Goal: Complete application form

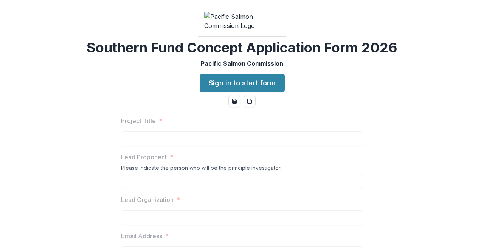
click at [181, 124] on div "Southern Fund Concept Application Form 2026 Pacific Salmon Commission Sign in t…" at bounding box center [242, 125] width 484 height 251
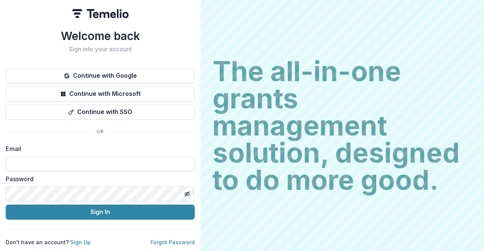
click at [67, 164] on input at bounding box center [100, 163] width 189 height 15
type input "**********"
click at [77, 242] on link "Sign Up" at bounding box center [80, 242] width 20 height 6
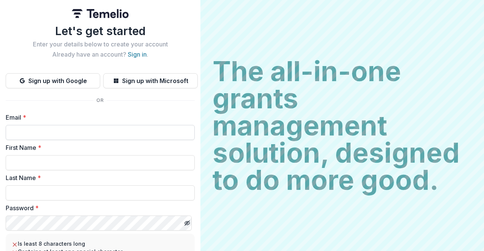
click at [68, 133] on input "Email *" at bounding box center [100, 132] width 189 height 15
type input "**********"
type input "******"
type input "****"
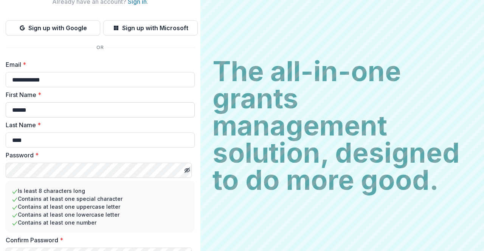
scroll to position [91, 0]
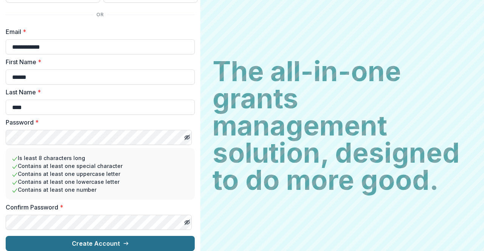
click at [85, 240] on button "Create Account" at bounding box center [100, 243] width 189 height 15
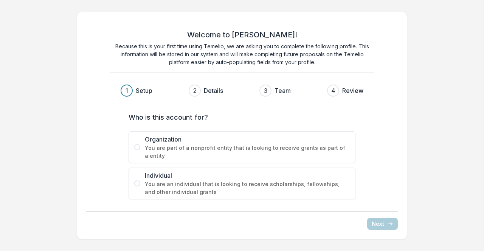
click at [193, 122] on label "Who is this account for?" at bounding box center [240, 117] width 222 height 10
click at [447, 120] on div "Welcome to [PERSON_NAME]! Because this is your first time using Temelio, we are…" at bounding box center [242, 126] width 484 height 240
click at [183, 148] on span "You are part of a nonprofit entity that is looking to receive grants as part of…" at bounding box center [247, 152] width 205 height 16
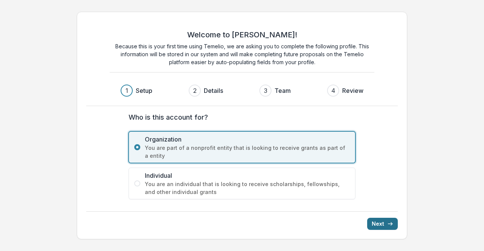
click at [380, 226] on button "Next" at bounding box center [382, 224] width 31 height 12
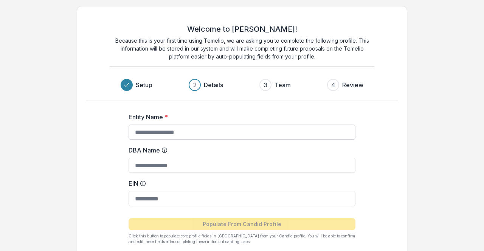
click at [261, 131] on input "Entity Name *" at bounding box center [242, 132] width 227 height 15
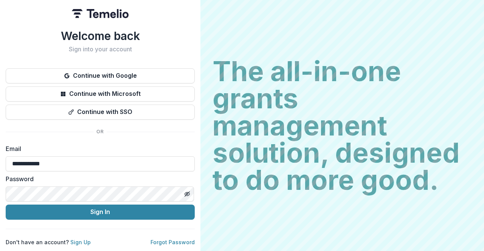
click at [6, 205] on button "Sign In" at bounding box center [100, 212] width 189 height 15
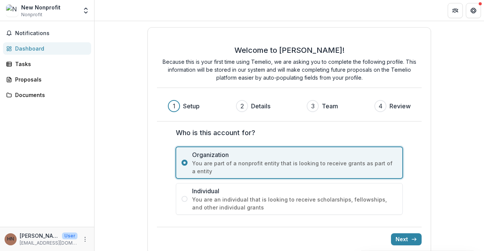
click at [448, 150] on div "Welcome to Temelio! Because this is your first time using Temelio, we are askin…" at bounding box center [288, 141] width 389 height 240
click at [287, 207] on span "You are an individual that is looking to receive scholarships, fellowships, and…" at bounding box center [294, 204] width 205 height 16
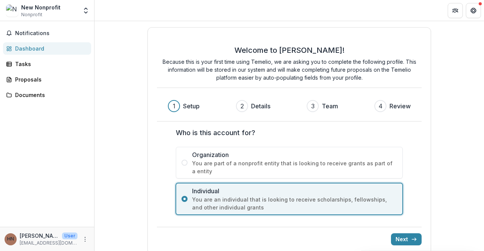
click at [407, 245] on div "Welcome to Temelio! Because this is your first time using Temelio, we are askin…" at bounding box center [288, 141] width 283 height 228
click at [406, 242] on button "Next" at bounding box center [406, 240] width 31 height 12
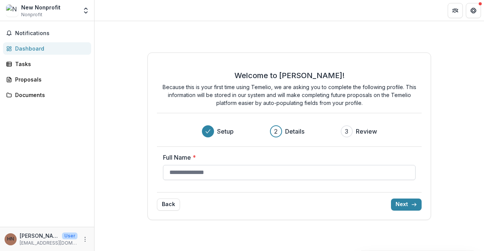
click at [293, 177] on input "Full Name *" at bounding box center [289, 172] width 252 height 15
type input "**********"
click at [413, 206] on icon "submit" at bounding box center [414, 205] width 6 height 6
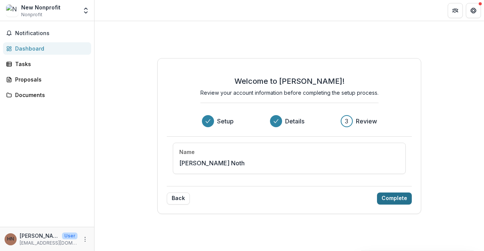
click at [387, 203] on button "Complete" at bounding box center [394, 199] width 35 height 12
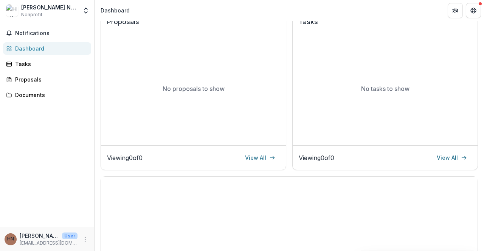
scroll to position [109, 0]
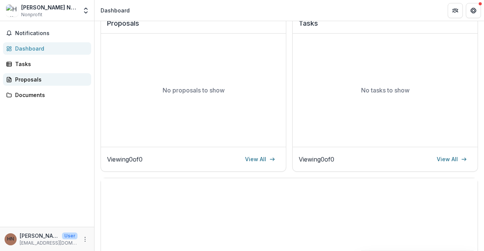
click at [30, 77] on div "Proposals" at bounding box center [50, 80] width 70 height 8
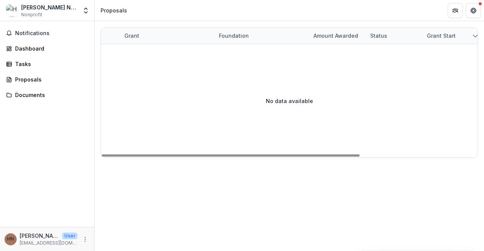
drag, startPoint x: 177, startPoint y: 77, endPoint x: 243, endPoint y: 79, distance: 65.8
click at [243, 79] on div "No data available" at bounding box center [289, 100] width 376 height 113
click at [457, 31] on div "Grant start" at bounding box center [450, 36] width 57 height 16
click at [461, 36] on div "Grant start" at bounding box center [450, 36] width 57 height 16
click at [37, 47] on div "Dashboard" at bounding box center [50, 49] width 70 height 8
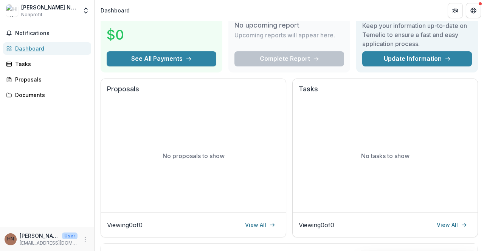
scroll to position [8, 0]
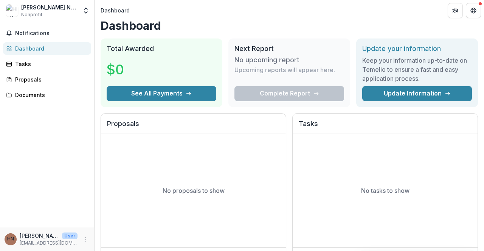
click at [41, 12] on span "Nonprofit" at bounding box center [31, 14] width 21 height 7
click at [38, 1] on div "Hutton Noth Nonprofit Team Settings Settings" at bounding box center [47, 10] width 94 height 21
click at [38, 3] on div "Hutton Noth" at bounding box center [49, 7] width 56 height 8
click at [45, 76] on div "Proposals" at bounding box center [50, 80] width 70 height 8
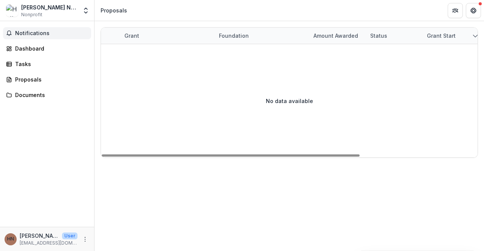
click at [26, 39] on button "Notifications" at bounding box center [47, 33] width 88 height 12
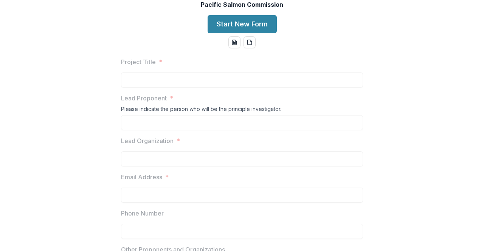
scroll to position [74, 0]
click at [237, 33] on button "Start New Form" at bounding box center [241, 24] width 69 height 18
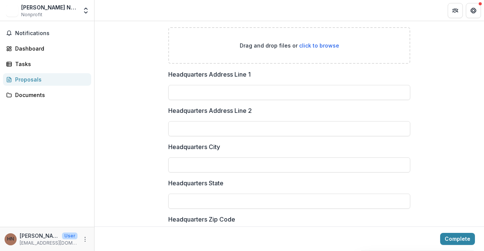
scroll to position [557, 0]
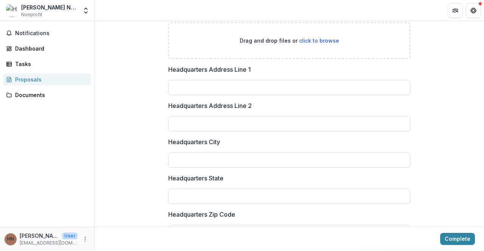
click at [37, 81] on div "Proposals" at bounding box center [50, 80] width 70 height 8
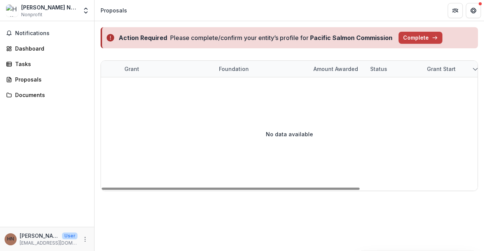
click at [36, 15] on span "Nonprofit" at bounding box center [31, 14] width 21 height 7
click at [472, 13] on icon "Get Help" at bounding box center [473, 11] width 6 height 6
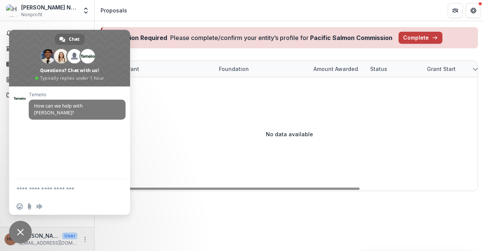
click at [54, 189] on textarea "Compose your message..." at bounding box center [62, 189] width 91 height 19
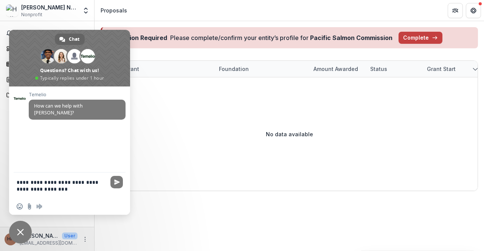
type textarea "**********"
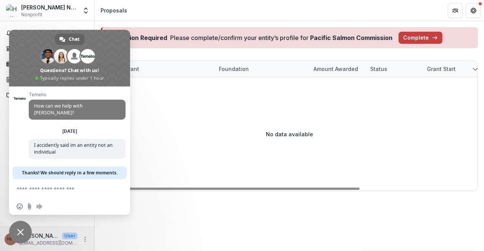
click at [218, 135] on div "No data available" at bounding box center [289, 133] width 376 height 113
click at [59, 227] on div "Notifications Dashboard Tasks Proposals Documents" at bounding box center [47, 124] width 94 height 206
click at [23, 235] on span "Close chat" at bounding box center [20, 232] width 7 height 7
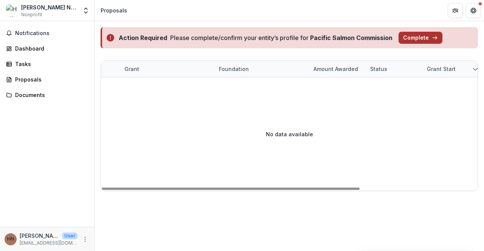
click at [426, 34] on button "Complete" at bounding box center [420, 38] width 44 height 12
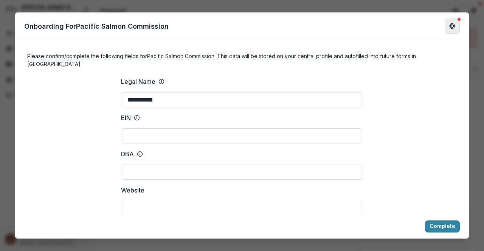
click at [450, 29] on icon "Get Help" at bounding box center [452, 26] width 6 height 6
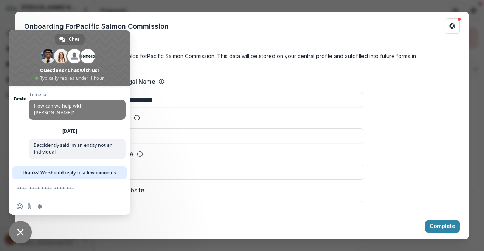
click at [348, 81] on div "**********" at bounding box center [242, 92] width 242 height 30
click at [157, 28] on p "Onboarding For Pacific Salmon Commission" at bounding box center [96, 26] width 144 height 10
drag, startPoint x: 216, startPoint y: 56, endPoint x: 305, endPoint y: 45, distance: 89.1
click at [305, 45] on form "**********" at bounding box center [242, 127] width 454 height 174
click at [448, 30] on button "Get Help" at bounding box center [451, 26] width 15 height 15
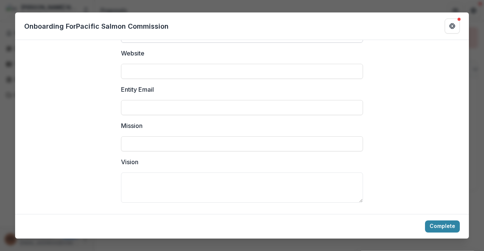
scroll to position [45, 0]
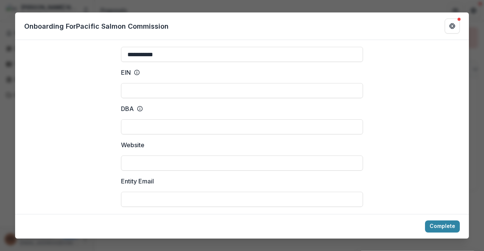
click at [352, 3] on div "**********" at bounding box center [242, 125] width 484 height 251
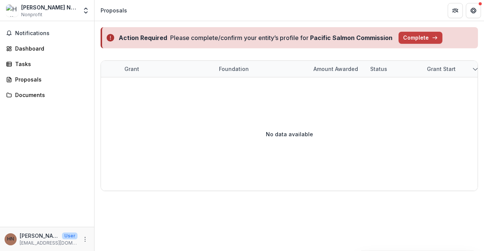
click at [82, 245] on div "HN Hutton Noth User hnoth@sfu.ca" at bounding box center [47, 239] width 85 height 15
click at [84, 242] on icon "More" at bounding box center [85, 240] width 6 height 6
click at [117, 211] on link "Help Center" at bounding box center [134, 211] width 81 height 12
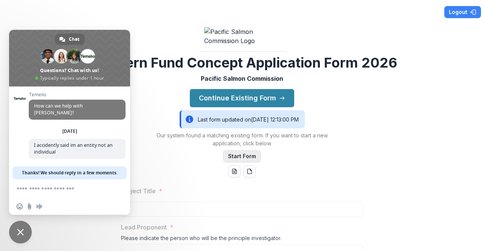
click at [241, 163] on button "Start Form" at bounding box center [242, 156] width 38 height 12
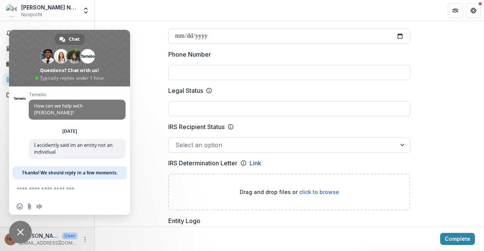
scroll to position [348, 0]
click at [136, 6] on header at bounding box center [288, 10] width 389 height 21
click at [83, 238] on icon "More" at bounding box center [85, 240] width 6 height 6
click at [123, 224] on link "Settings" at bounding box center [134, 223] width 81 height 12
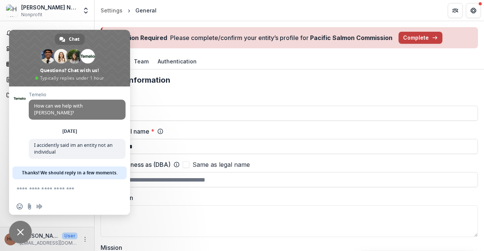
click at [26, 227] on span "Close chat" at bounding box center [20, 232] width 23 height 23
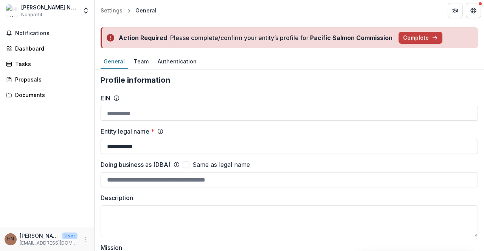
scroll to position [2, 0]
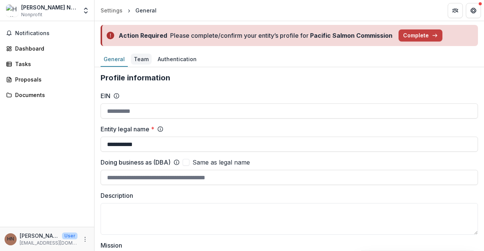
click at [133, 56] on div "Team" at bounding box center [141, 59] width 21 height 11
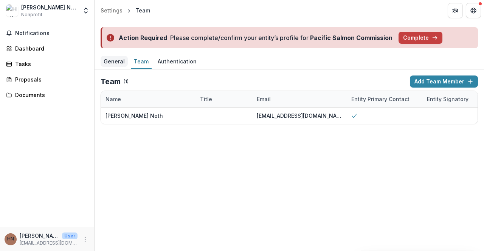
click at [119, 57] on div "General" at bounding box center [114, 61] width 27 height 11
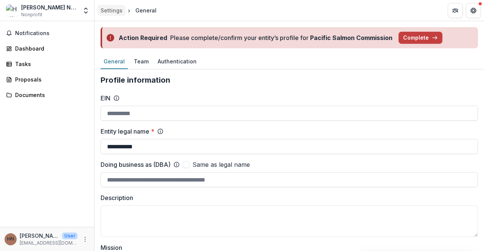
click at [104, 11] on div "Settings" at bounding box center [112, 10] width 22 height 8
click at [116, 10] on div "Settings" at bounding box center [112, 10] width 22 height 8
click at [149, 12] on div "General" at bounding box center [145, 10] width 21 height 8
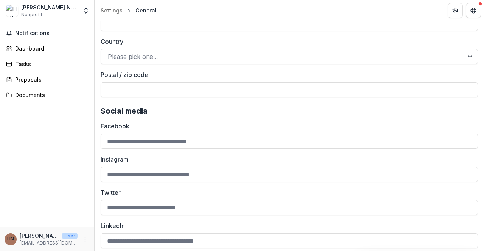
scroll to position [1056, 0]
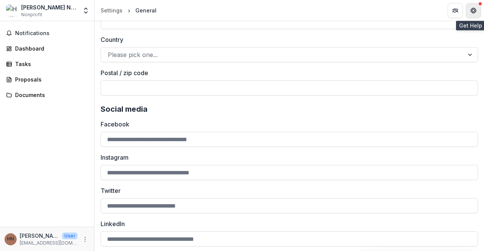
click at [475, 9] on icon "Get Help" at bounding box center [475, 9] width 2 height 2
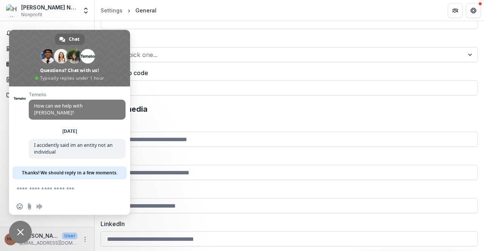
click at [165, 108] on h2 "Social media" at bounding box center [289, 109] width 377 height 9
click at [39, 12] on span "Nonprofit" at bounding box center [31, 14] width 21 height 7
click at [14, 232] on span "Close chat" at bounding box center [20, 232] width 23 height 23
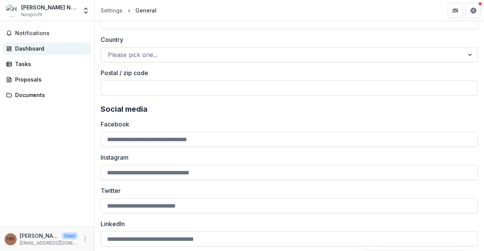
click at [45, 53] on link "Dashboard" at bounding box center [47, 48] width 88 height 12
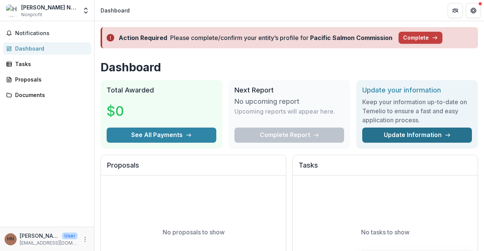
click at [390, 131] on link "Update Information" at bounding box center [417, 135] width 110 height 15
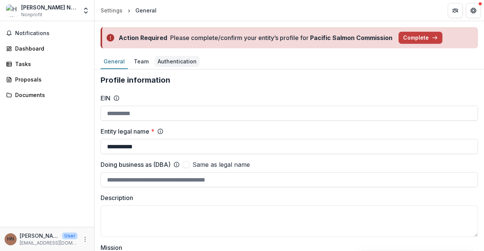
click at [178, 57] on div "Authentication" at bounding box center [177, 61] width 45 height 11
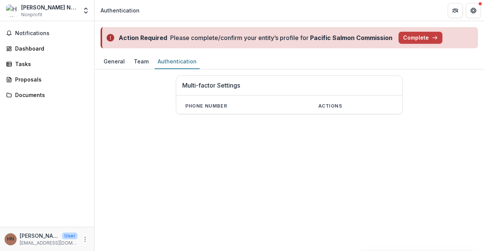
click at [106, 48] on div "Action Required Please complete/confirm your entity’s profile for Pacific Salmo…" at bounding box center [288, 37] width 389 height 33
click at [106, 54] on div "Action Required Please complete/confirm your entity’s profile for Pacific Salmo…" at bounding box center [288, 37] width 389 height 33
click at [113, 63] on div "General" at bounding box center [114, 61] width 27 height 11
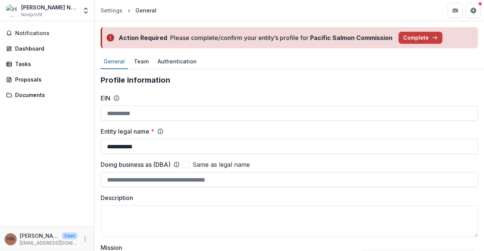
click at [43, 11] on div "Hutton Noth" at bounding box center [49, 7] width 56 height 8
click at [82, 239] on button "More" at bounding box center [85, 239] width 9 height 9
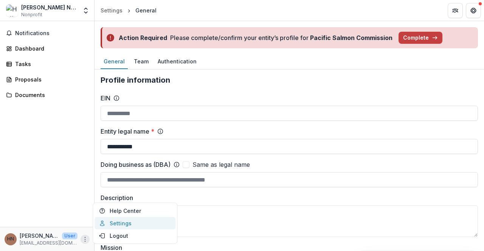
click at [119, 223] on link "Settings" at bounding box center [134, 223] width 81 height 12
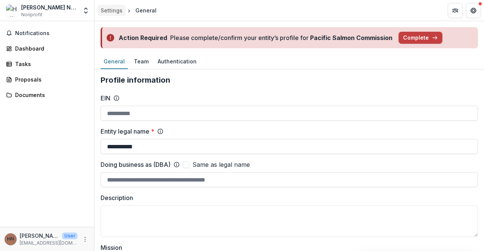
click at [113, 8] on div "Settings" at bounding box center [112, 10] width 22 height 8
click at [475, 9] on icon "Get Help" at bounding box center [473, 11] width 6 height 6
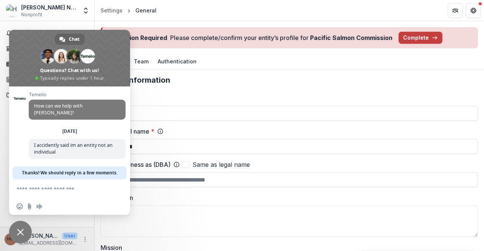
click at [202, 104] on div "EIN" at bounding box center [289, 107] width 377 height 27
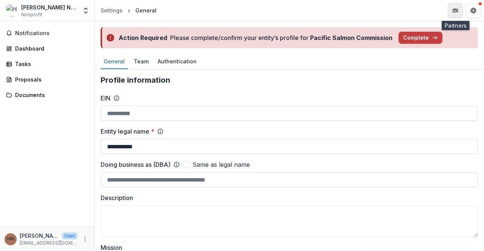
click at [457, 12] on icon "Partners" at bounding box center [457, 10] width 1 height 3
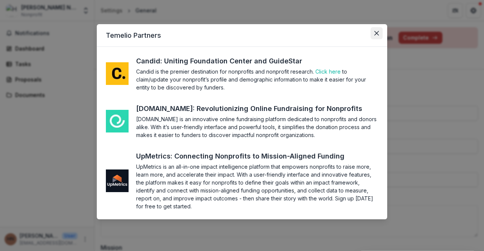
click at [382, 34] on button "Close" at bounding box center [376, 33] width 12 height 12
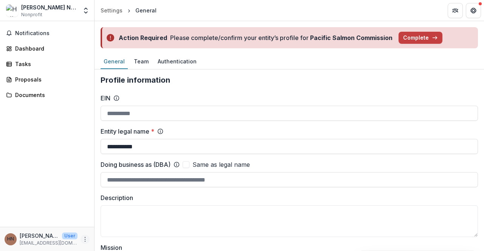
click at [86, 238] on icon "More" at bounding box center [85, 240] width 6 height 6
click at [102, 238] on icon "button" at bounding box center [102, 236] width 6 height 6
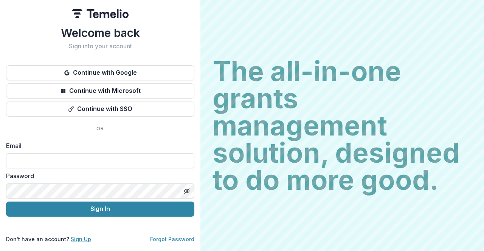
click at [74, 240] on link "Sign Up" at bounding box center [81, 239] width 20 height 6
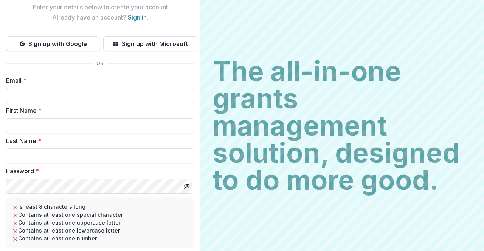
scroll to position [37, 0]
click at [60, 95] on input "Email *" at bounding box center [100, 95] width 188 height 15
type input "**********"
type input "******"
type input "****"
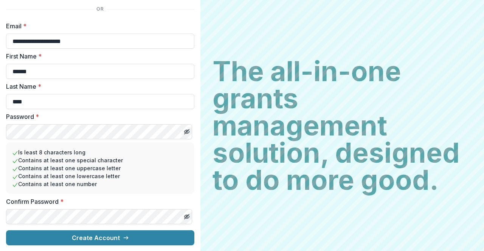
scroll to position [91, 0]
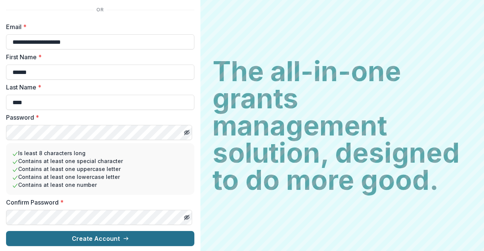
click at [64, 236] on button "Create Account" at bounding box center [100, 238] width 188 height 15
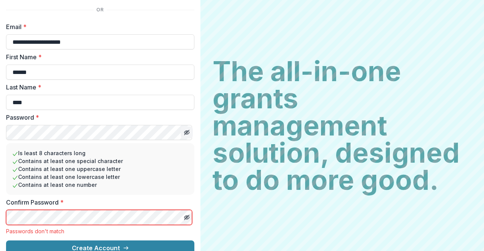
click at [184, 133] on icon "Toggle password visibility" at bounding box center [187, 133] width 6 height 6
click at [190, 217] on button "Toggle password visibility" at bounding box center [187, 218] width 12 height 12
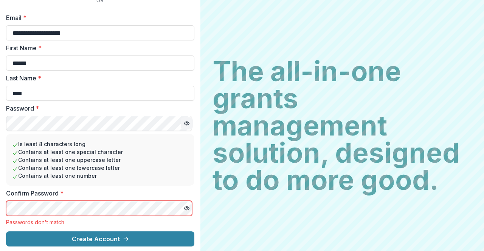
scroll to position [91, 0]
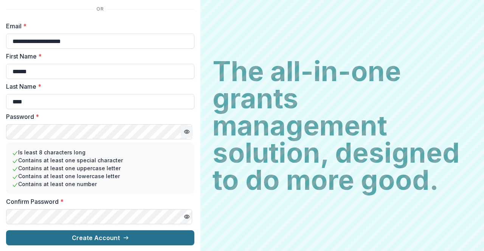
click at [67, 235] on button "Create Account" at bounding box center [100, 238] width 188 height 15
